Goal: Task Accomplishment & Management: Complete application form

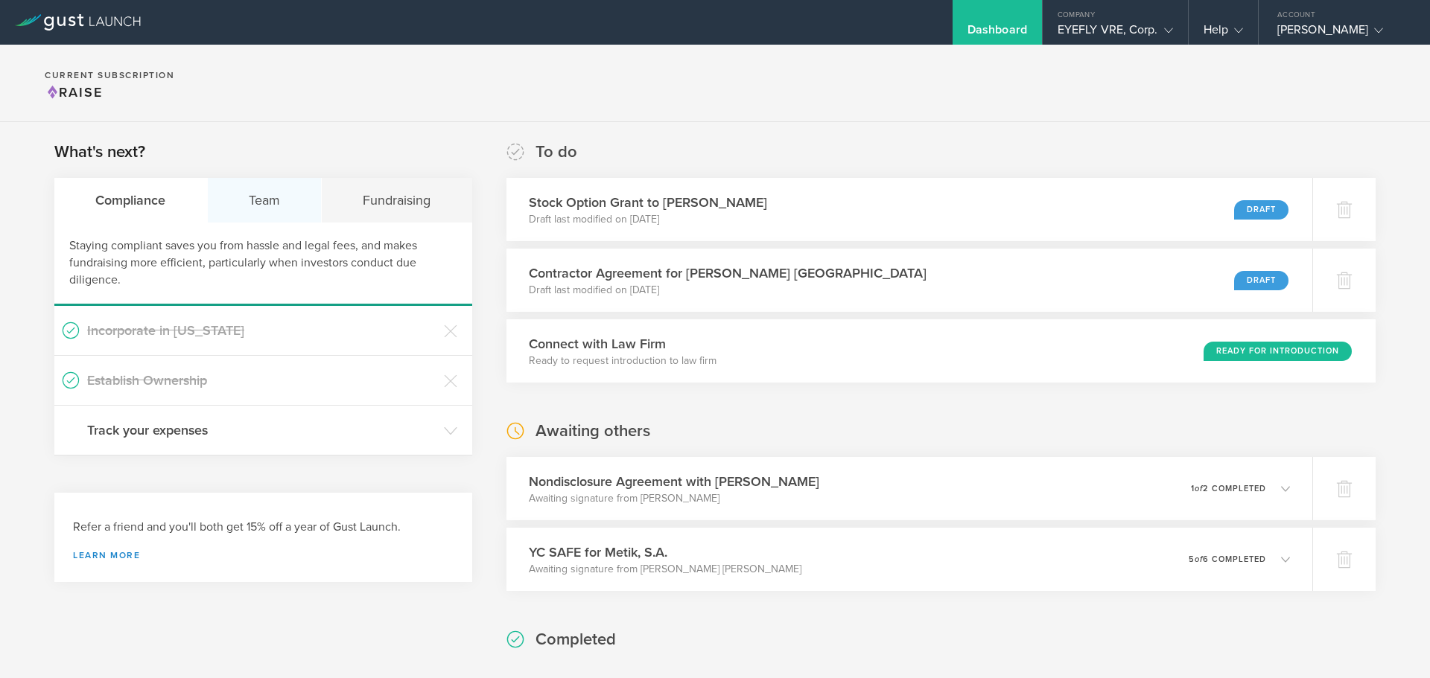
click at [268, 213] on div "Team" at bounding box center [265, 200] width 115 height 45
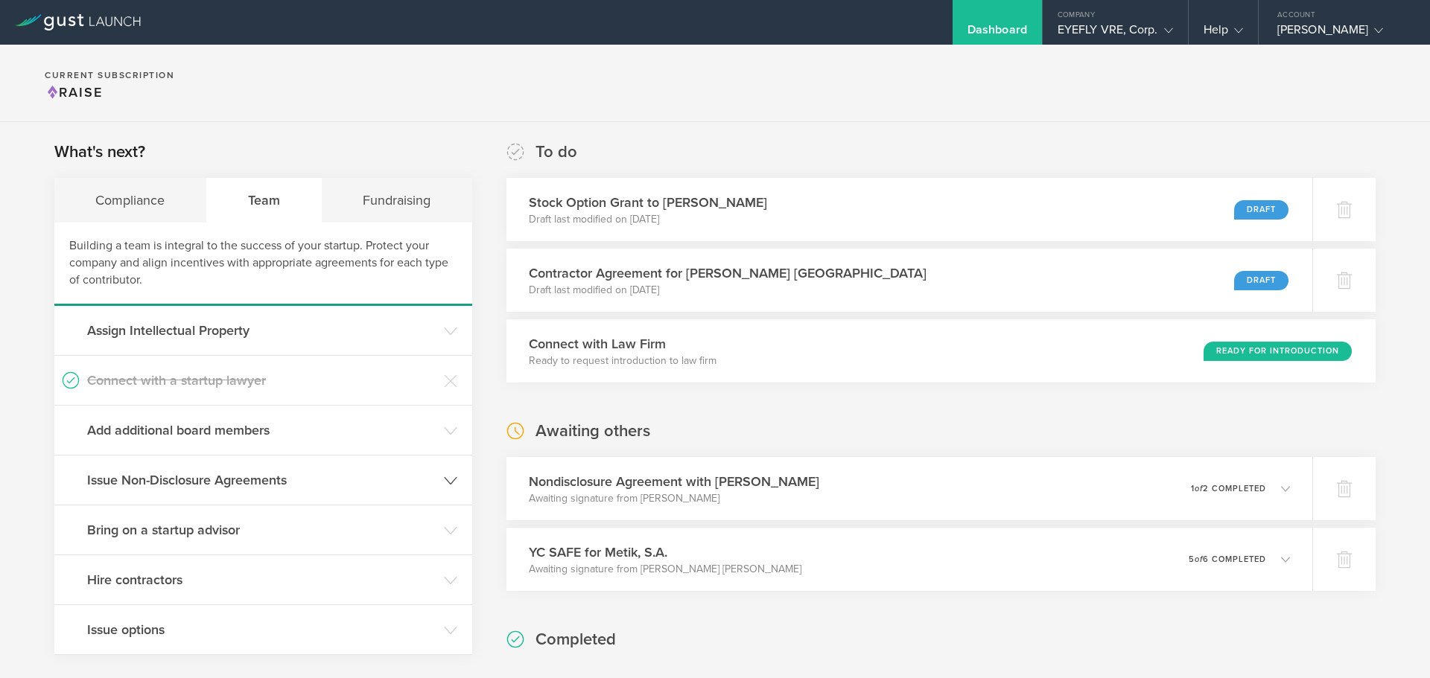
scroll to position [74, 0]
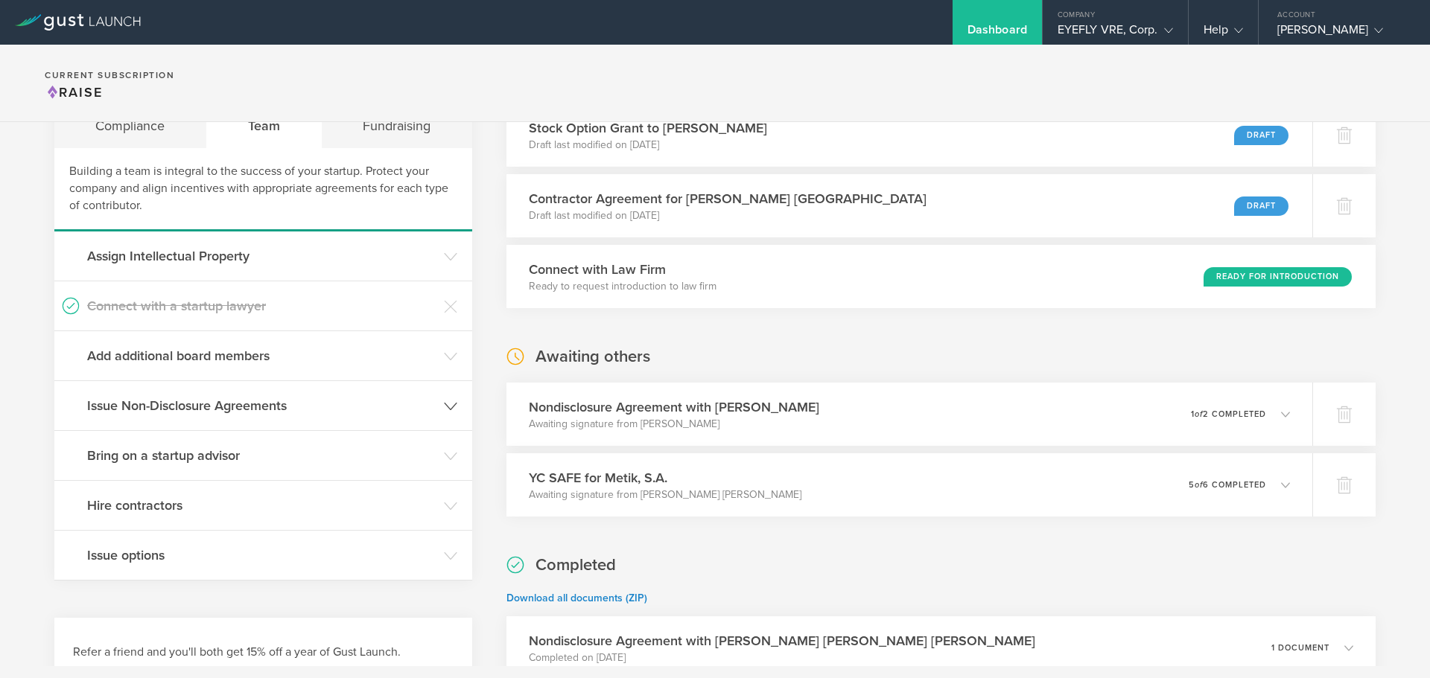
click at [220, 408] on h3 "Issue Non-Disclosure Agreements" at bounding box center [261, 405] width 349 height 19
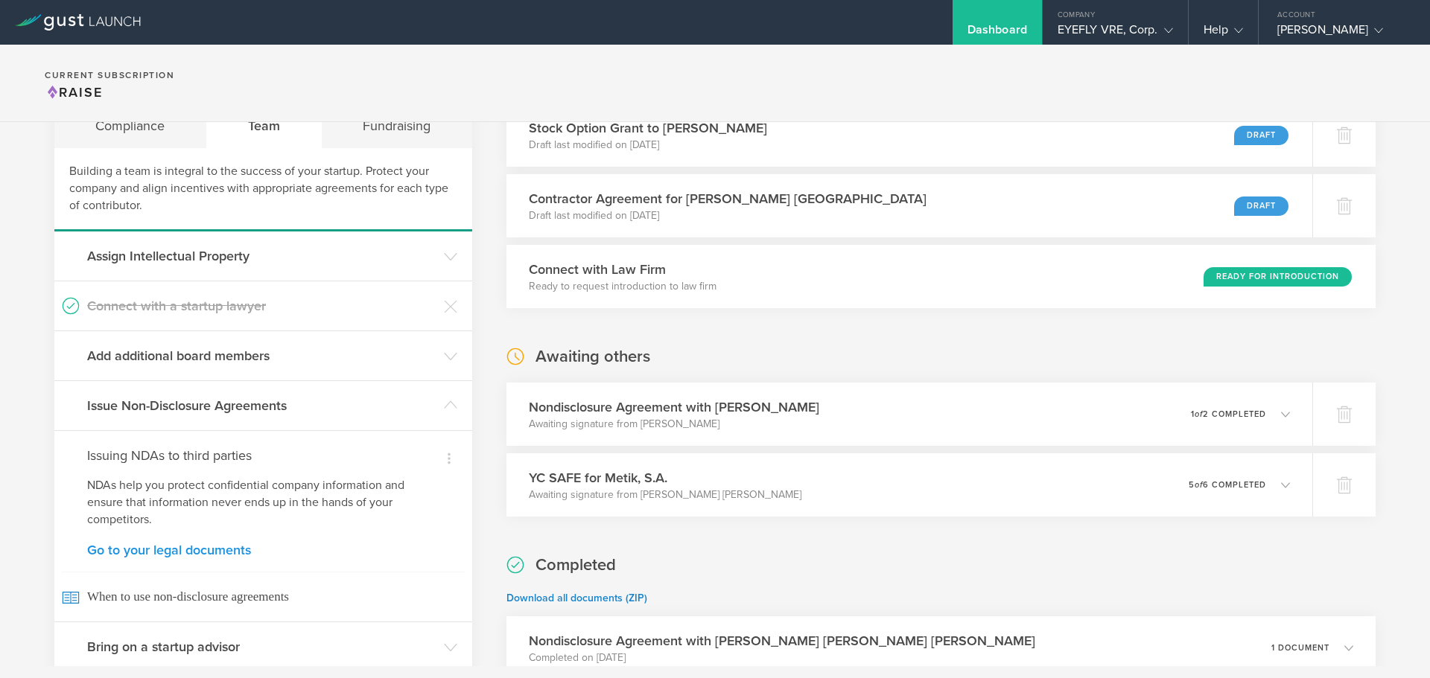
click at [171, 555] on link "Go to your legal documents" at bounding box center [263, 550] width 352 height 13
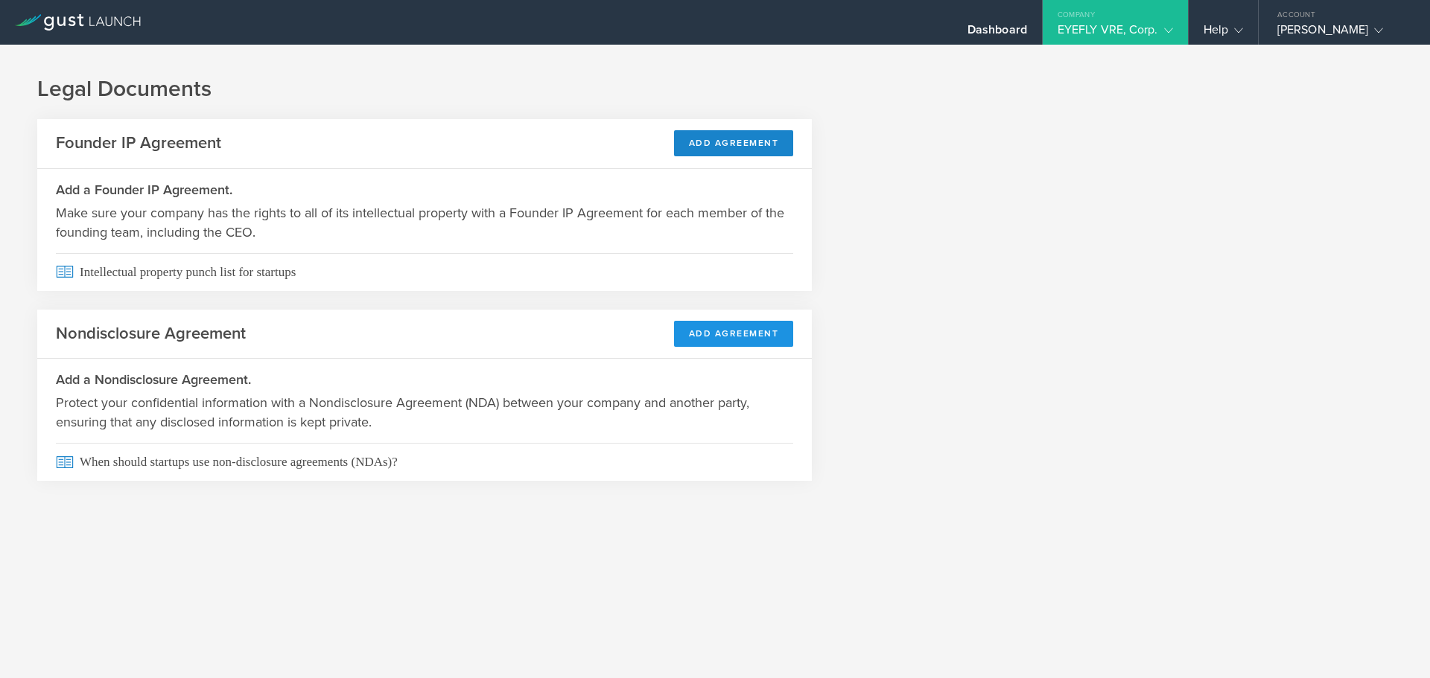
click at [759, 345] on button "Add Agreement" at bounding box center [734, 334] width 120 height 26
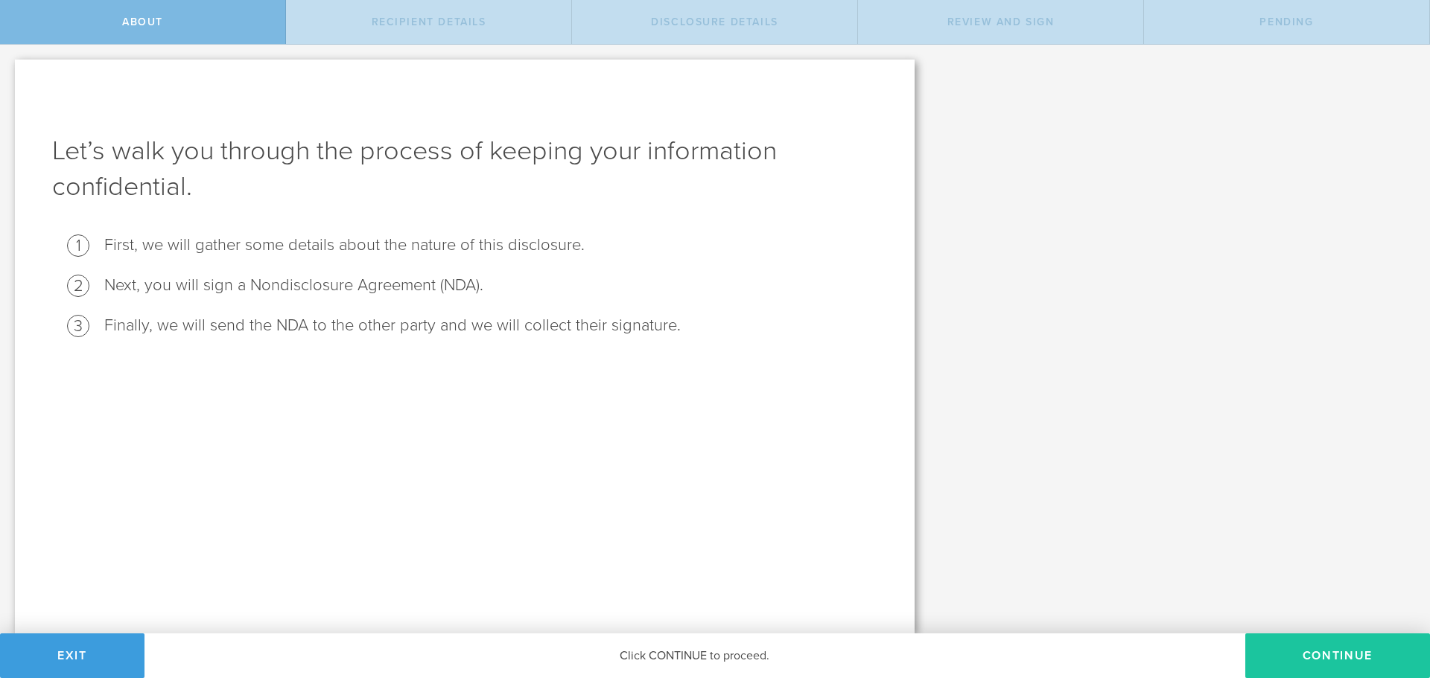
click at [1327, 651] on button "Continue" at bounding box center [1337, 656] width 185 height 45
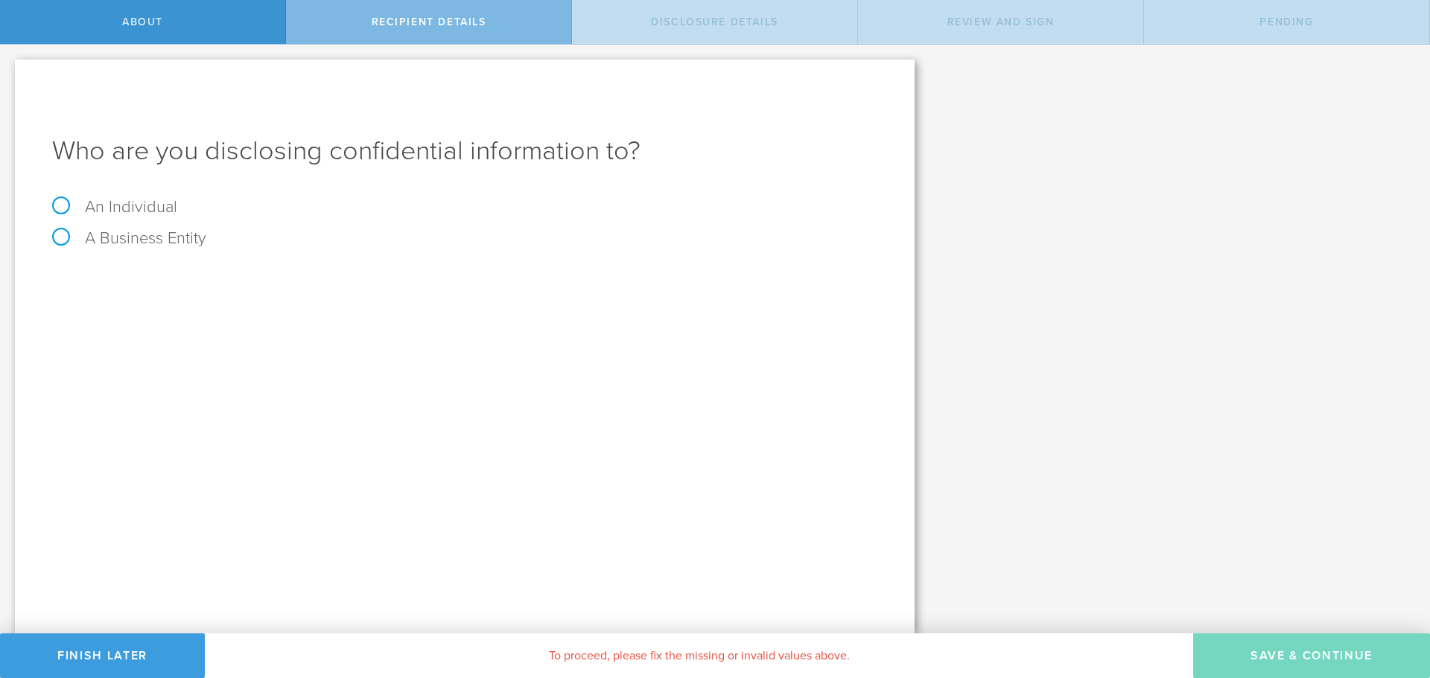
click at [98, 243] on label "A Business Entity" at bounding box center [129, 238] width 154 height 19
click at [10, 69] on input "A Business Entity" at bounding box center [5, 57] width 10 height 24
radio input "true"
click at [216, 277] on input "text" at bounding box center [520, 280] width 713 height 22
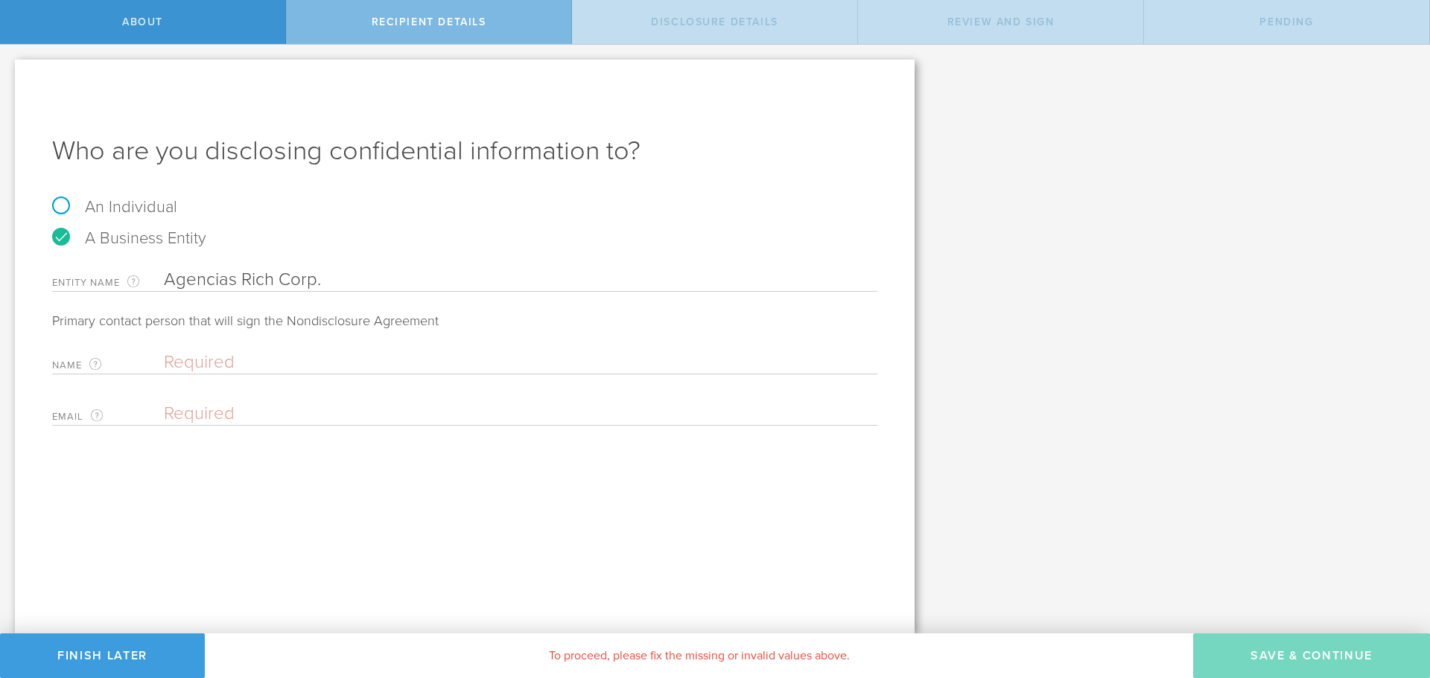
click at [194, 361] on input "text" at bounding box center [517, 362] width 706 height 22
type input "Agencias Rich Corp."
click at [239, 357] on input "text" at bounding box center [517, 362] width 706 height 22
paste input "[PERSON_NAME]"
type input "[PERSON_NAME]"
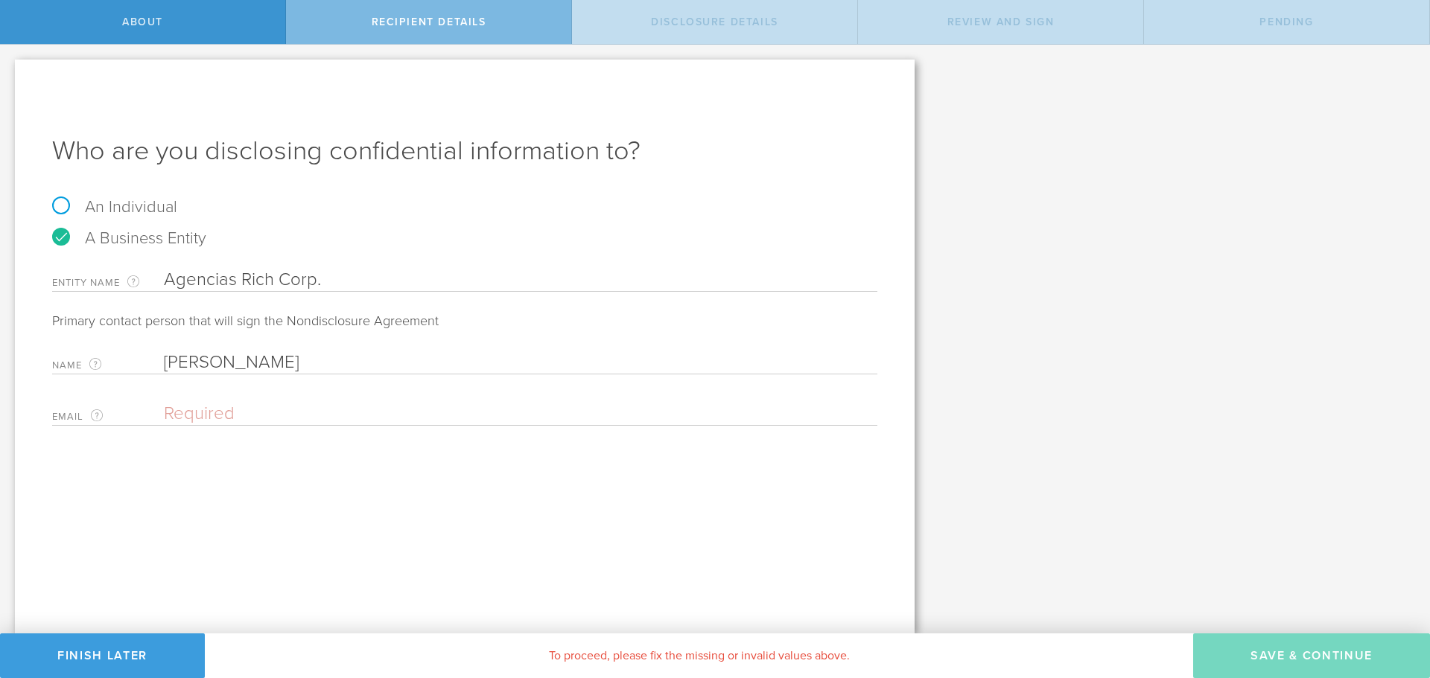
click at [270, 398] on div "Email The email address of the person that is signing on behalf of the business…" at bounding box center [464, 410] width 825 height 31
click at [259, 403] on input "email" at bounding box center [517, 414] width 706 height 22
paste input "[EMAIL_ADDRESS][DOMAIN_NAME]"
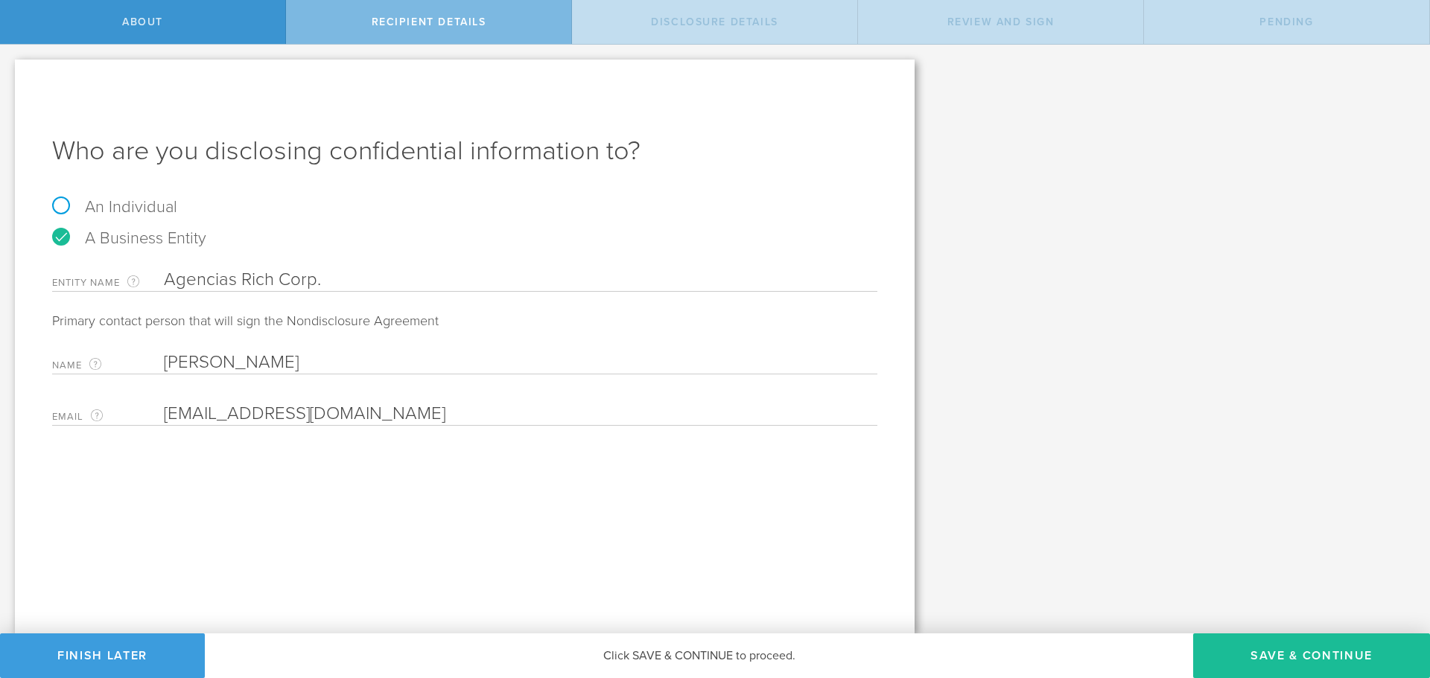
type input "[EMAIL_ADDRESS][DOMAIN_NAME]"
click at [507, 522] on div "Who are you disclosing confidential information to? An Individual A Business En…" at bounding box center [465, 347] width 900 height 574
click at [1310, 654] on button "Save & Continue" at bounding box center [1311, 656] width 237 height 45
select select "string:5 years"
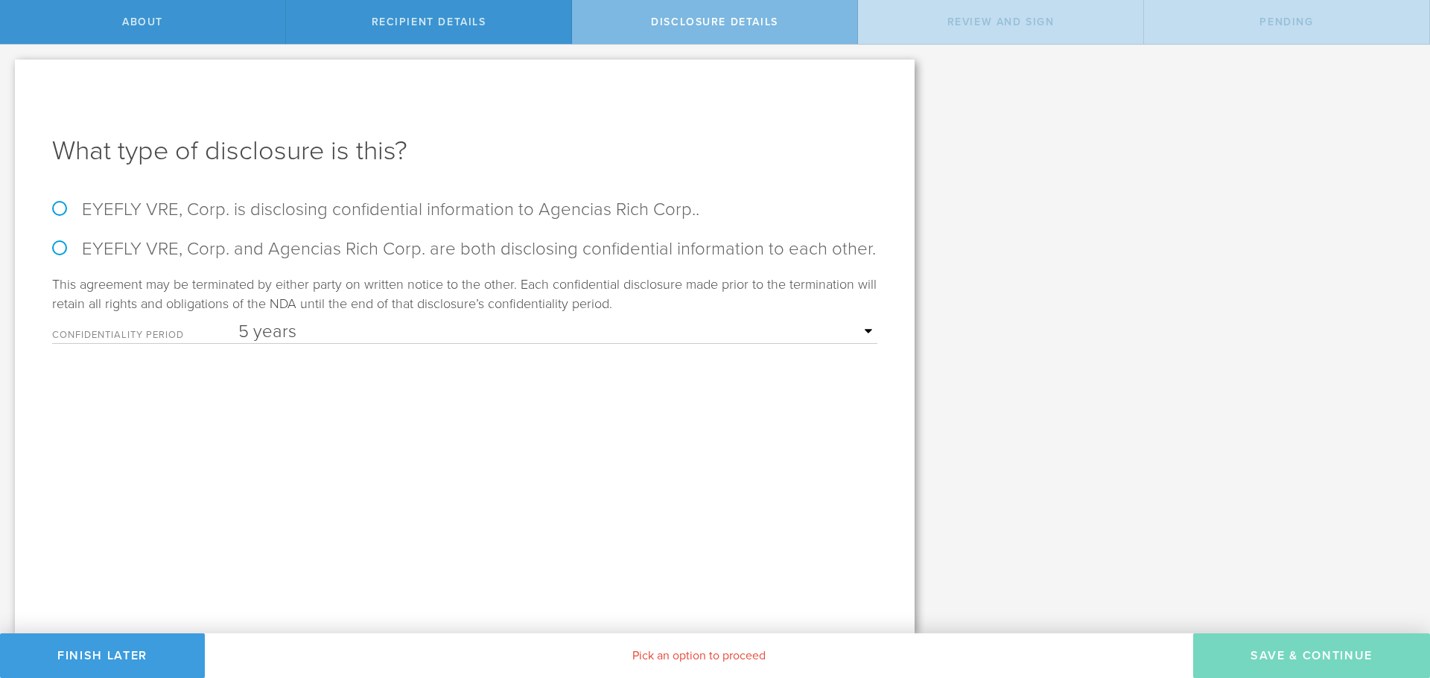
click at [83, 213] on label "EYEFLY VRE, Corp. is disclosing confidential information to Agencias Rich Corp.." at bounding box center [464, 210] width 825 height 22
click at [10, 76] on input "EYEFLY VRE, Corp. is disclosing confidential information to Agencias Rich Corp.." at bounding box center [5, 60] width 10 height 31
radio input "true"
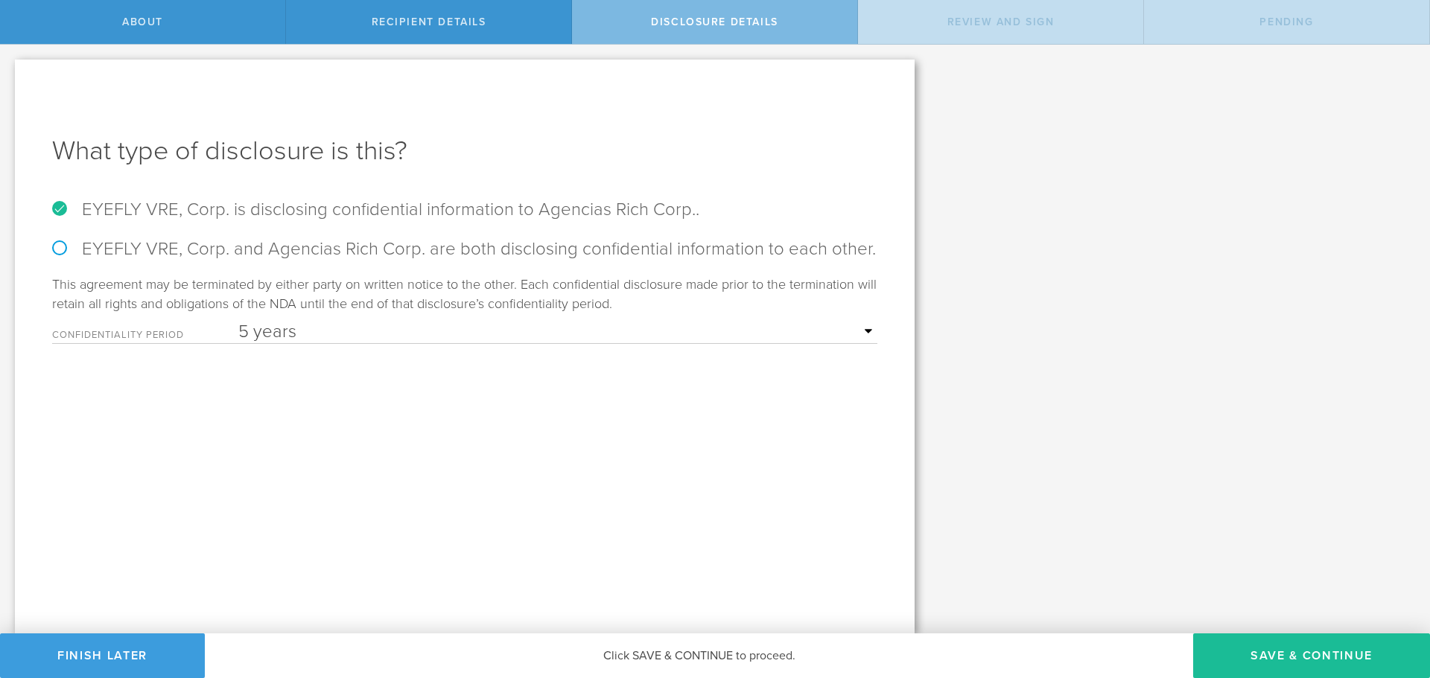
click at [598, 325] on select "1 year 2 years 3 years 4 years 5 years" at bounding box center [557, 332] width 639 height 22
select select "string:2 years"
click at [238, 321] on select "1 year 2 years 3 years 4 years 5 years" at bounding box center [557, 332] width 639 height 22
click at [546, 453] on div "What type of disclosure is this? EYEFLY VRE, Corp. is disclosing confidential i…" at bounding box center [465, 347] width 900 height 574
click at [1314, 658] on button "Save & Continue" at bounding box center [1311, 656] width 237 height 45
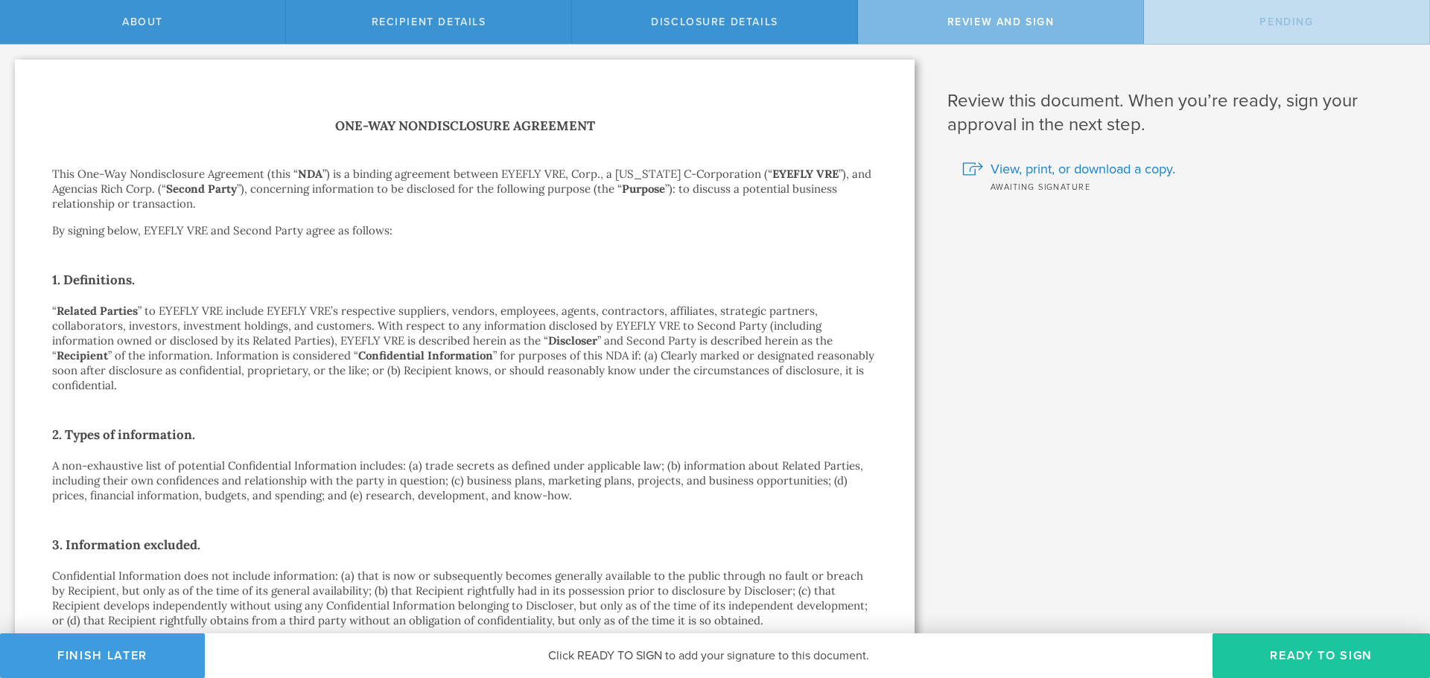
click at [1305, 655] on button "Ready to Sign" at bounding box center [1320, 656] width 217 height 45
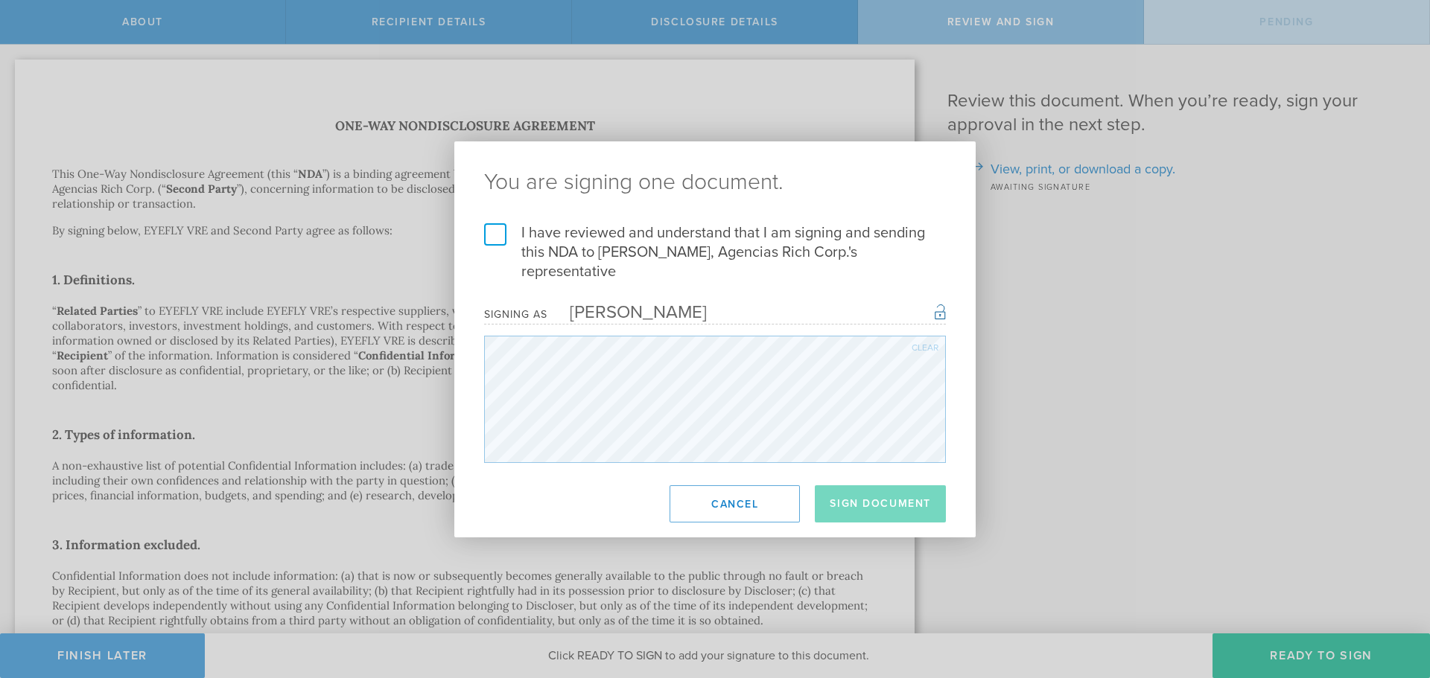
click at [502, 246] on label "I have reviewed and understand that I am signing and sending this NDA to [PERSO…" at bounding box center [715, 252] width 462 height 58
click at [0, 0] on input "I have reviewed and understand that I am signing and sending this NDA to [PERSO…" at bounding box center [0, 0] width 0 height 0
click at [897, 500] on button "Sign Document" at bounding box center [880, 503] width 131 height 37
click at [698, 104] on div "You are signing one document. I have reviewed and understand that I am signing …" at bounding box center [715, 339] width 1430 height 678
click at [640, 194] on ng-pluralize "You are signing one document." at bounding box center [715, 182] width 462 height 22
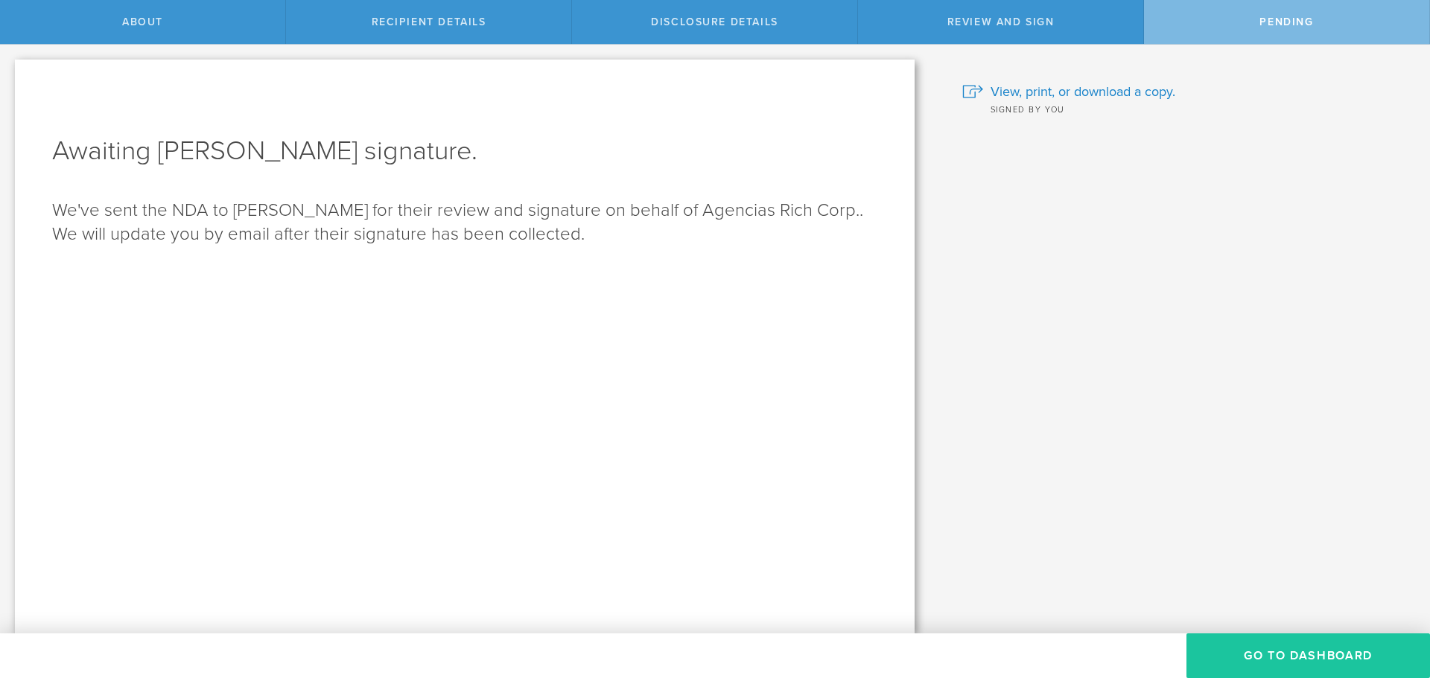
click at [1281, 660] on button "Go to dashboard" at bounding box center [1307, 656] width 243 height 45
